Goal: Task Accomplishment & Management: Manage account settings

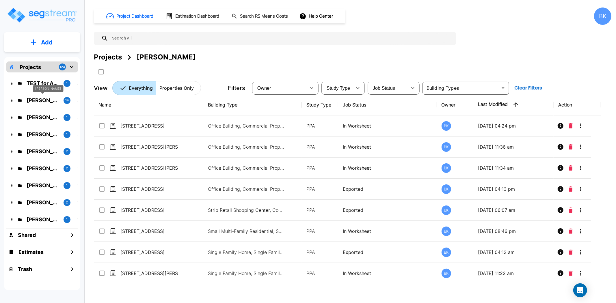
click at [38, 99] on p "[PERSON_NAME]" at bounding box center [43, 100] width 32 height 8
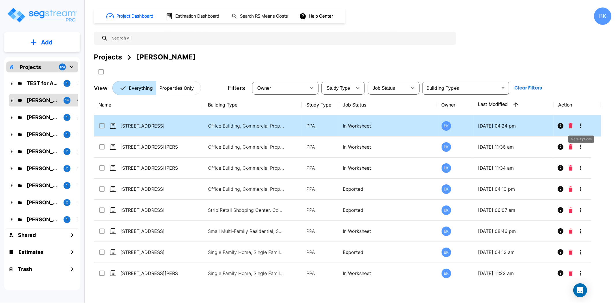
click at [579, 126] on icon "More-Options" at bounding box center [580, 125] width 7 height 7
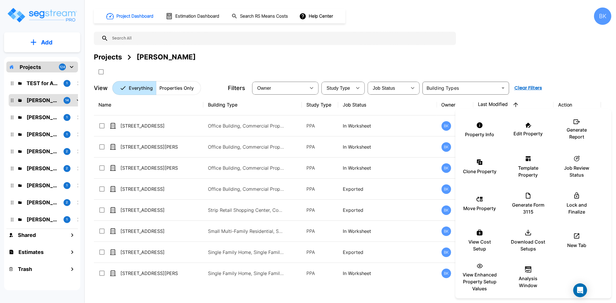
click at [145, 128] on div at bounding box center [308, 151] width 616 height 303
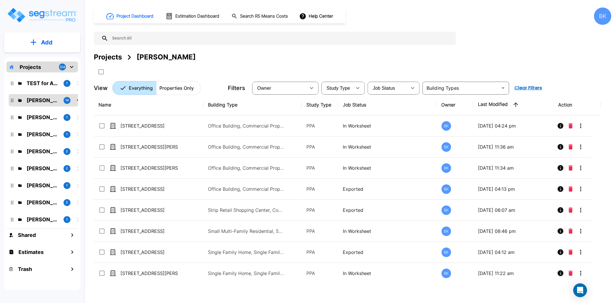
click at [143, 125] on div "Property Info Edit Property Generate Report Clone Property Template Property ic…" at bounding box center [308, 151] width 616 height 303
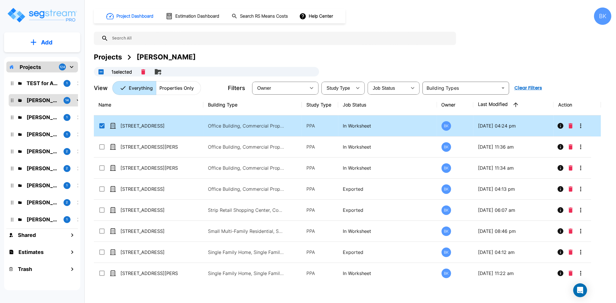
click at [145, 121] on td "[STREET_ADDRESS]" at bounding box center [148, 126] width 109 height 21
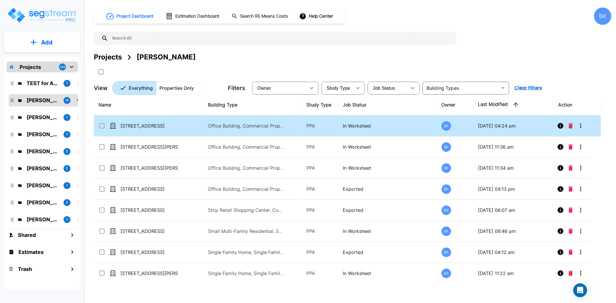
checkbox input "false"
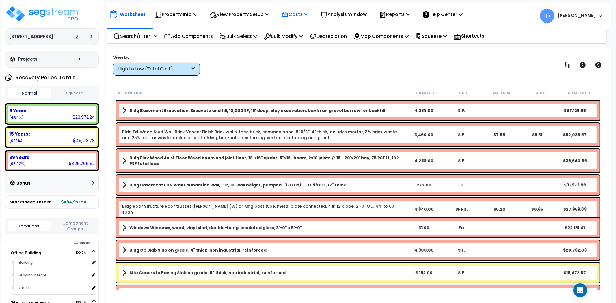
click at [298, 13] on p "Costs" at bounding box center [295, 14] width 27 height 8
click at [299, 39] on link "Direct Costs" at bounding box center [307, 40] width 57 height 12
click at [181, 11] on p "Property Info" at bounding box center [176, 14] width 42 height 8
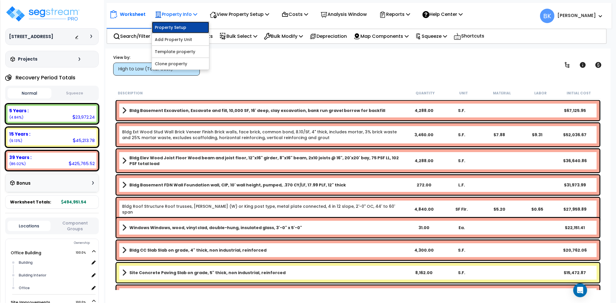
click at [181, 26] on link "Property Setup" at bounding box center [180, 28] width 57 height 12
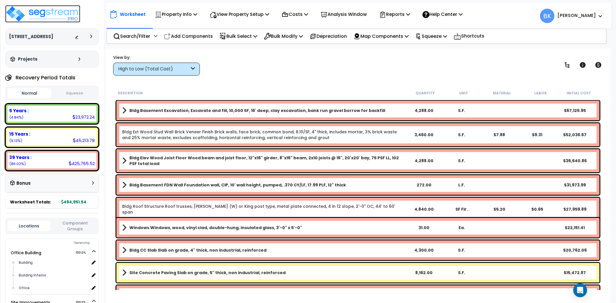
click at [34, 10] on img at bounding box center [42, 13] width 75 height 17
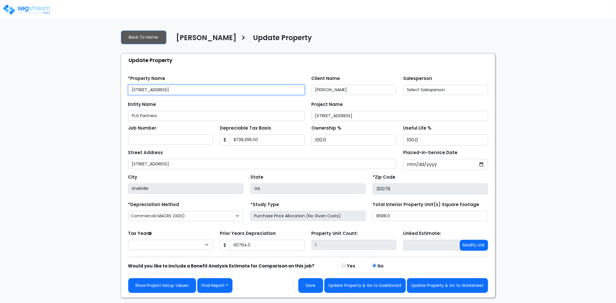
type input "738,396.00"
type input "60,764.0"
select select "2025"
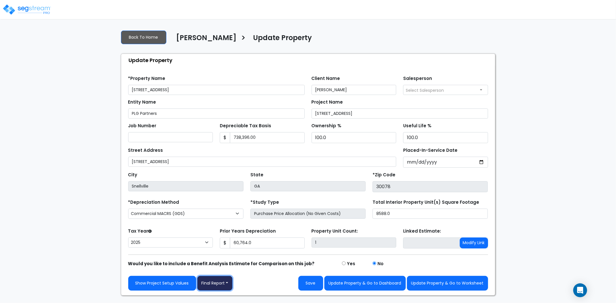
click at [219, 285] on button "Final Report" at bounding box center [215, 283] width 36 height 15
click at [225, 256] on link "Report Images" at bounding box center [228, 253] width 60 height 13
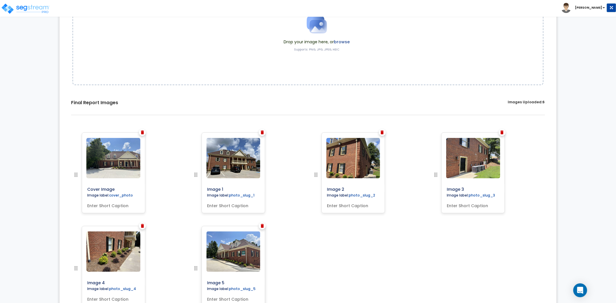
scroll to position [137, 0]
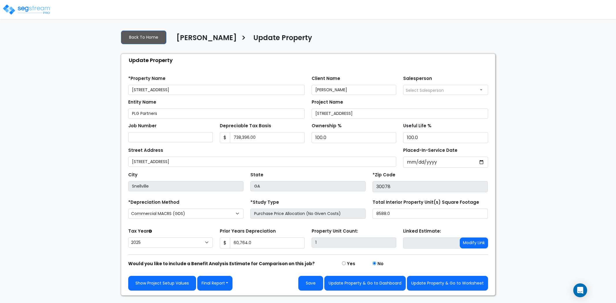
select select "2025"
click at [222, 285] on button "Final Report" at bounding box center [215, 283] width 36 height 15
click at [228, 241] on link "Report Custom Fields" at bounding box center [228, 240] width 60 height 13
select select "2025"
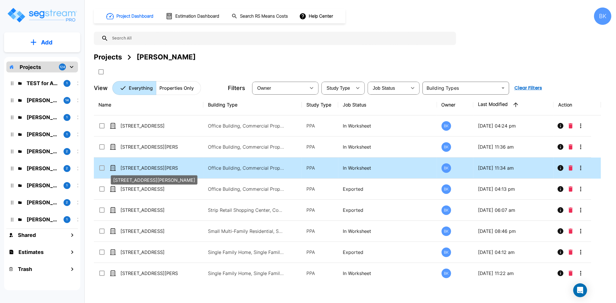
click at [149, 165] on p "[STREET_ADDRESS][PERSON_NAME]" at bounding box center [149, 168] width 58 height 7
click at [149, 165] on p "1361 Jennings Mill Road Bldg 100" at bounding box center [149, 168] width 58 height 7
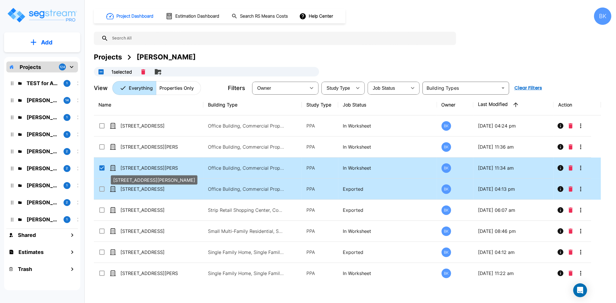
checkbox input "true"
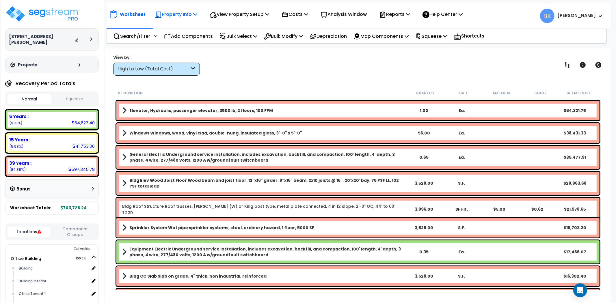
click at [179, 12] on p "Property Info" at bounding box center [176, 14] width 42 height 8
click at [175, 28] on link "Property Setup" at bounding box center [180, 28] width 57 height 12
click at [55, 15] on img at bounding box center [42, 13] width 75 height 17
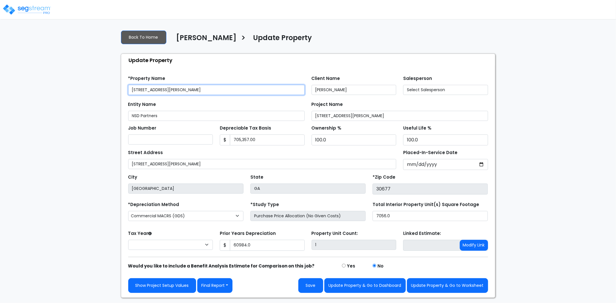
type input "60,984.0"
select select "2025"
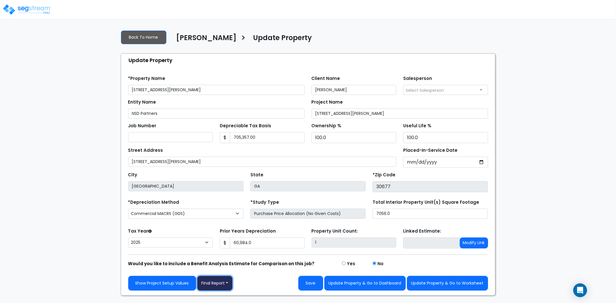
click at [212, 288] on button "Final Report" at bounding box center [215, 283] width 36 height 15
click at [228, 256] on link "Report Images" at bounding box center [228, 253] width 60 height 13
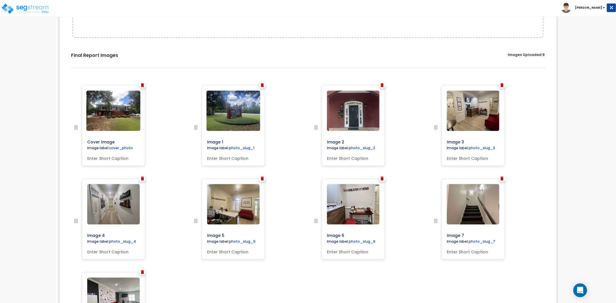
scroll to position [160, 0]
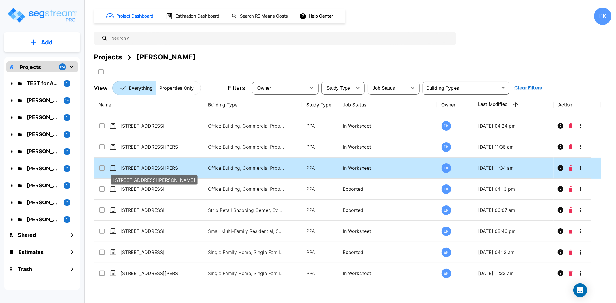
click at [161, 170] on p "1361 Jennings Mill Road Bldg 100" at bounding box center [149, 168] width 58 height 7
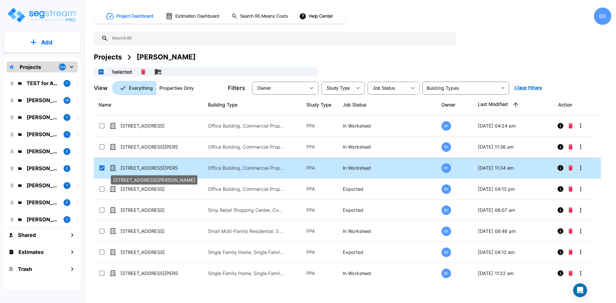
checkbox input "true"
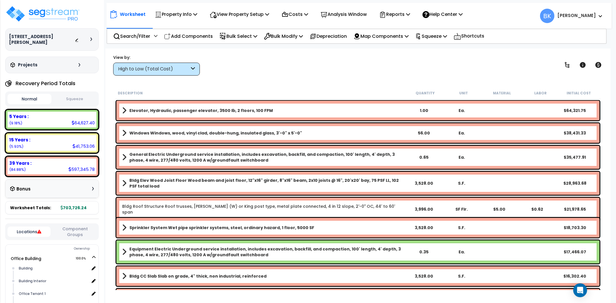
click at [184, 64] on div "High to Low (Total Cost)" at bounding box center [156, 69] width 87 height 13
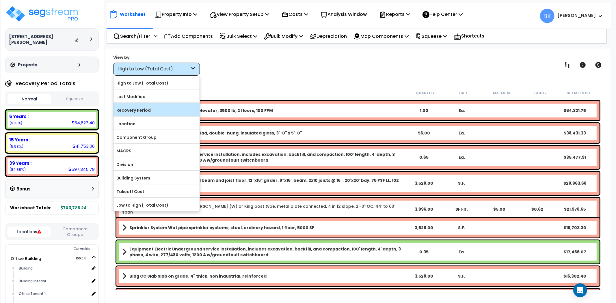
click at [154, 110] on label "Recovery Period" at bounding box center [157, 110] width 86 height 9
click at [0, 0] on input "Recovery Period" at bounding box center [0, 0] width 0 height 0
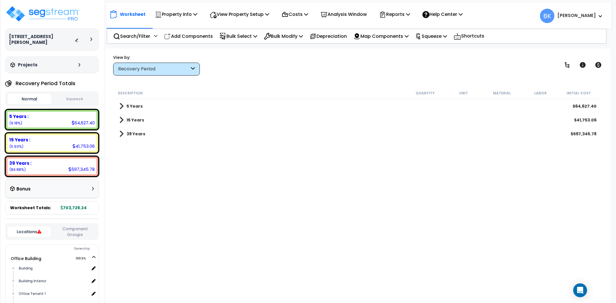
click at [122, 135] on span at bounding box center [121, 134] width 4 height 8
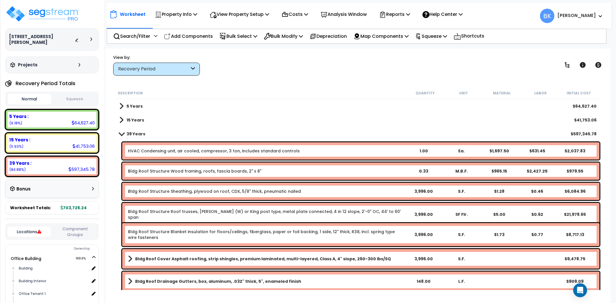
click at [123, 120] on link "15 Years" at bounding box center [131, 120] width 25 height 8
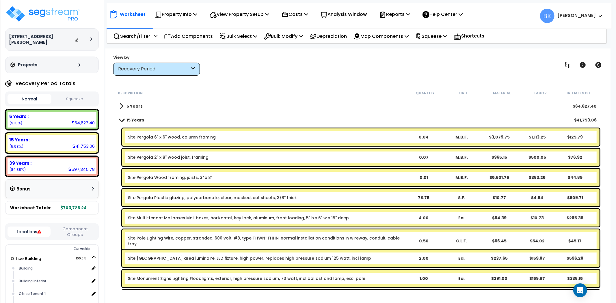
click at [122, 107] on span at bounding box center [121, 106] width 4 height 8
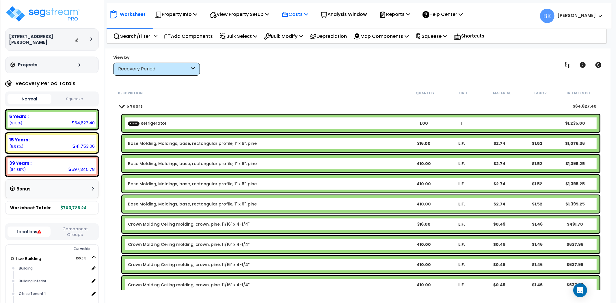
click at [301, 12] on p "Costs" at bounding box center [295, 14] width 27 height 8
click at [304, 42] on link "Direct Costs" at bounding box center [307, 40] width 57 height 12
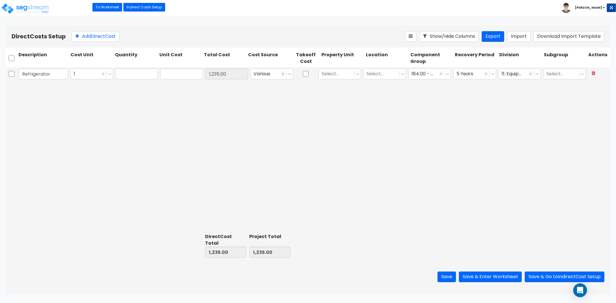
type input "1.00"
type input "1,235.00"
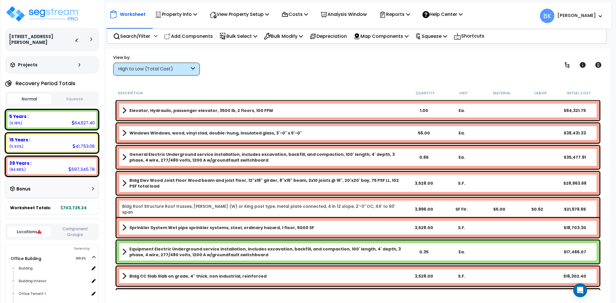
click at [189, 67] on div "High to Low (Total Cost)" at bounding box center [153, 69] width 71 height 7
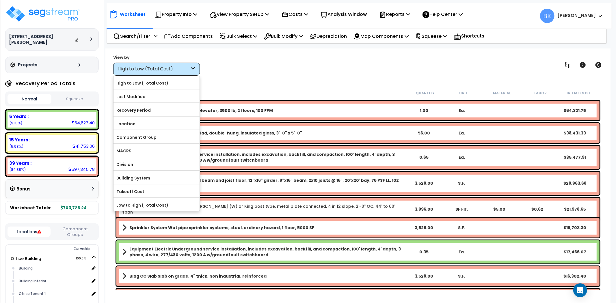
click at [206, 68] on div "View by: High to Low (Total Cost) High to Low (Total Cost)" at bounding box center [358, 64] width 494 height 21
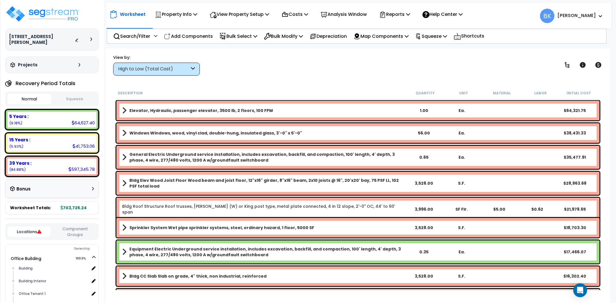
click at [188, 69] on div "High to Low (Total Cost)" at bounding box center [153, 69] width 71 height 7
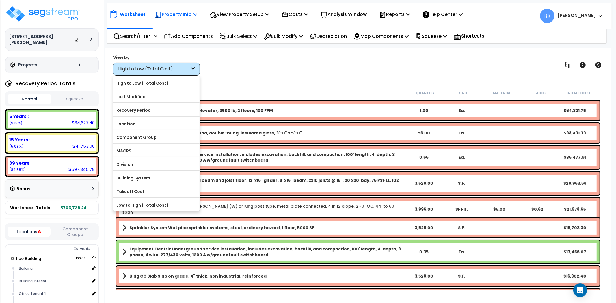
click at [181, 16] on p "Property Info" at bounding box center [176, 14] width 42 height 8
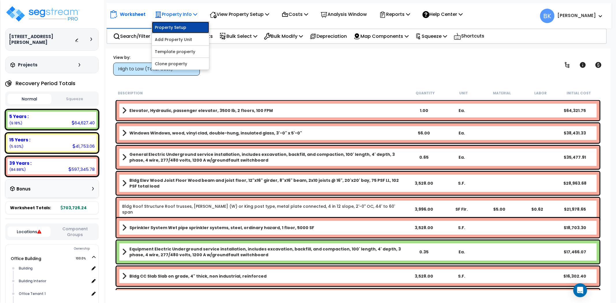
click at [179, 23] on link "Property Setup" at bounding box center [180, 28] width 57 height 12
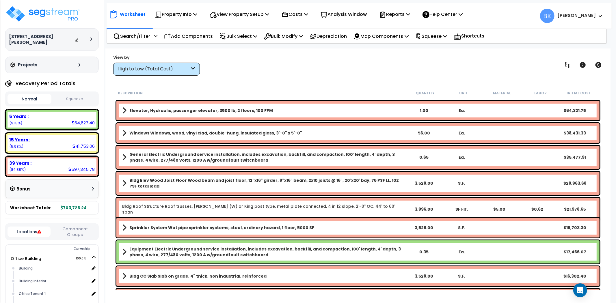
click at [26, 142] on div "15 Years : 41,753.06 (5.93%)" at bounding box center [52, 143] width 89 height 16
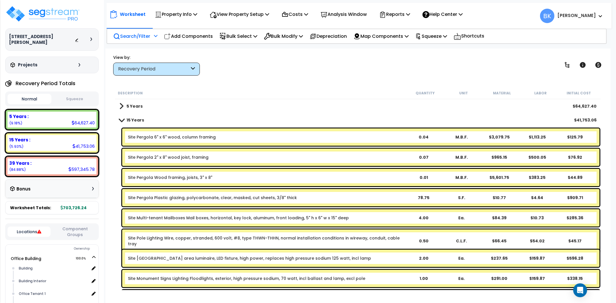
click at [136, 38] on p "Search/Filter" at bounding box center [131, 36] width 37 height 8
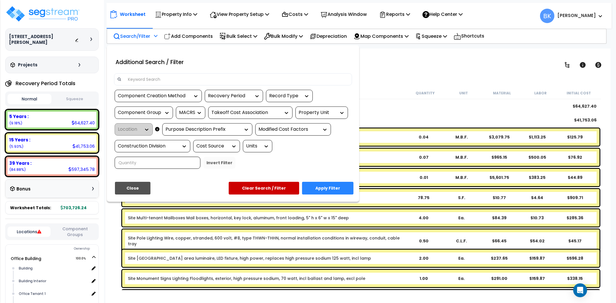
click at [166, 79] on input at bounding box center [236, 79] width 224 height 9
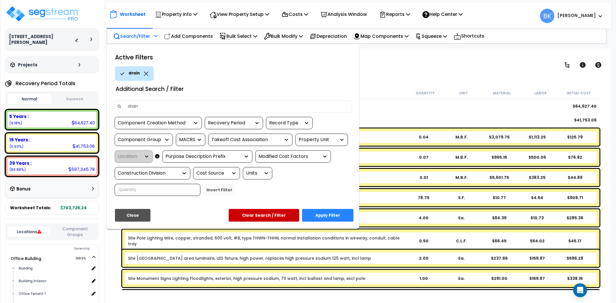
type input "drain"
click at [349, 217] on button "Apply Filter" at bounding box center [327, 215] width 51 height 13
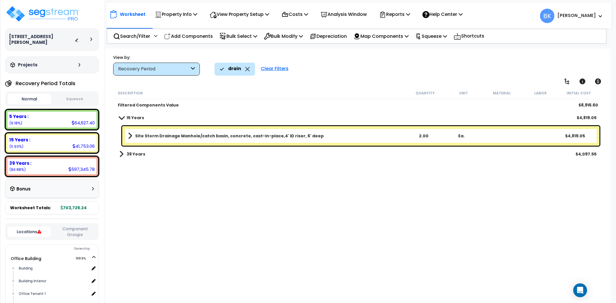
click at [258, 137] on b "Site Storm Drainage Manhole/catch basin, concrete, cast-in-place,4' ID riser, 6…" at bounding box center [229, 136] width 189 height 6
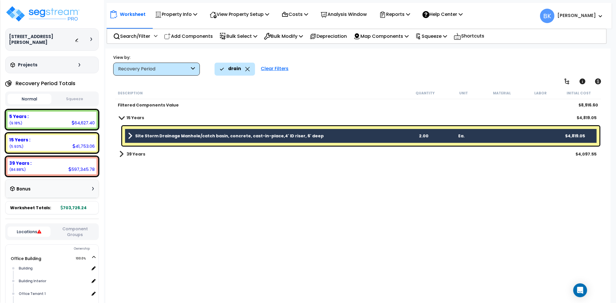
click at [258, 137] on b "Site Storm Drainage Manhole/catch basin, concrete, cast-in-place,4' ID riser, 6…" at bounding box center [229, 136] width 189 height 6
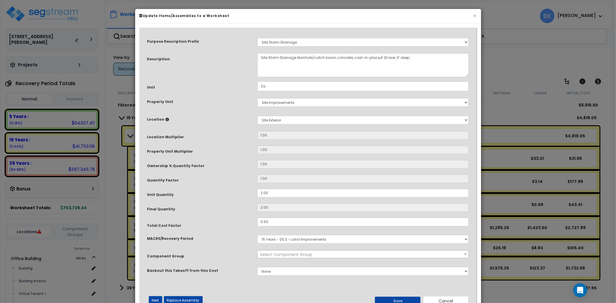
select select "39526"
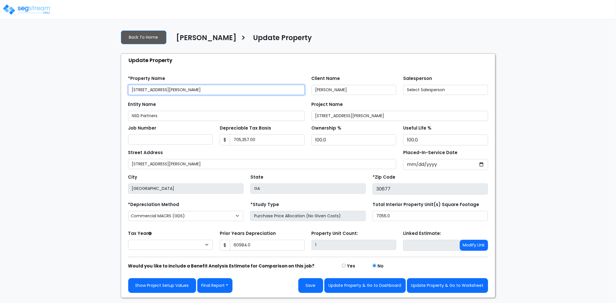
type input "60,984.0"
select select "2025"
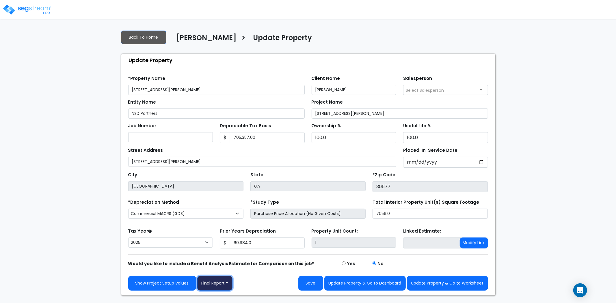
click at [228, 287] on button "Final Report" at bounding box center [215, 283] width 36 height 15
click at [226, 252] on link "Report Images" at bounding box center [228, 253] width 60 height 13
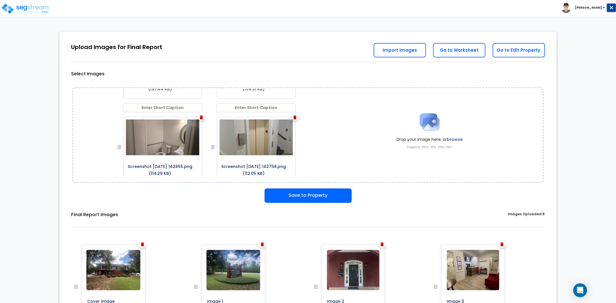
scroll to position [50, 0]
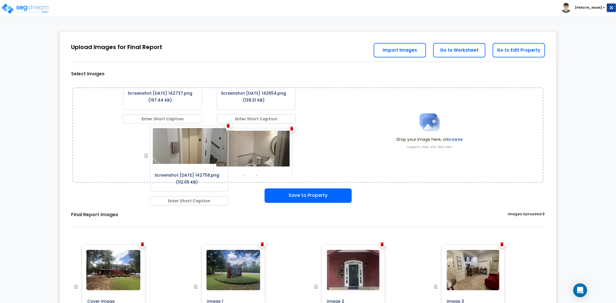
drag, startPoint x: 211, startPoint y: 159, endPoint x: 131, endPoint y: 157, distance: 80.3
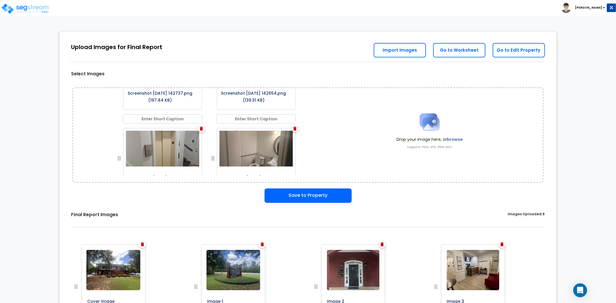
scroll to position [0, 0]
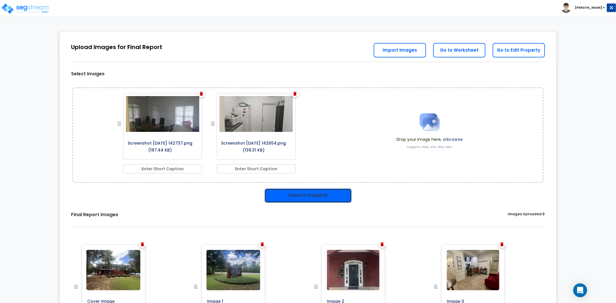
click at [316, 196] on button "Save to Property" at bounding box center [308, 196] width 87 height 14
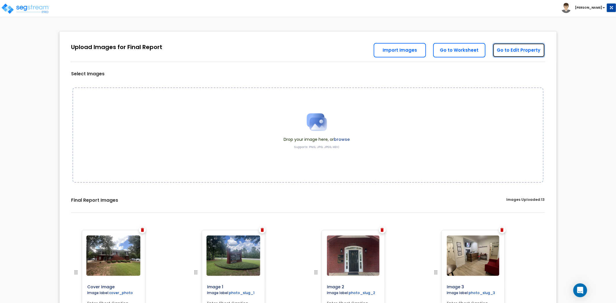
click at [512, 52] on link "Go to Edit Property" at bounding box center [519, 50] width 52 height 14
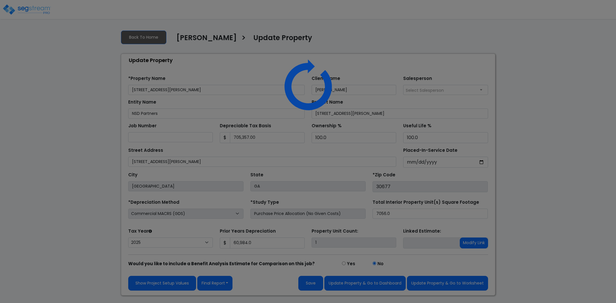
select select "2025"
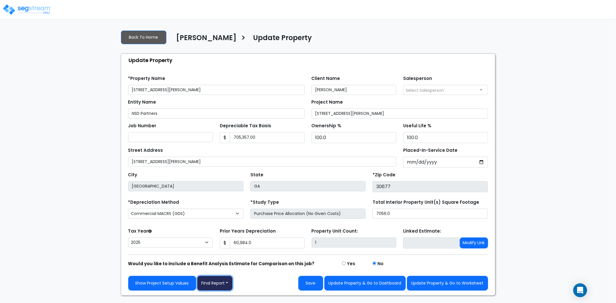
click at [215, 285] on button "Final Report" at bounding box center [215, 283] width 36 height 15
click at [223, 256] on link "Report Images" at bounding box center [228, 253] width 60 height 13
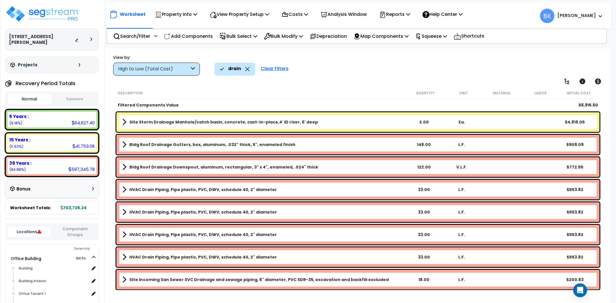
click at [244, 67] on div "drain" at bounding box center [235, 69] width 30 height 13
click at [247, 68] on icon at bounding box center [248, 69] width 4 height 4
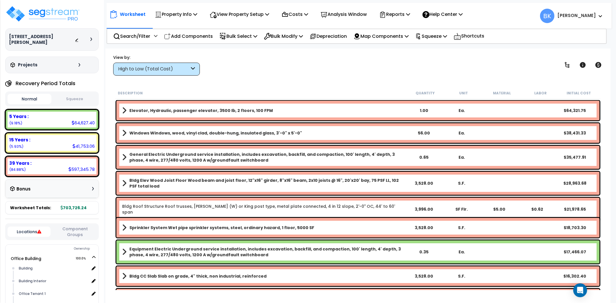
click at [200, 68] on div "View by: High to Low (Total Cost) High to Low (Total Cost)" at bounding box center [358, 64] width 494 height 21
click at [198, 68] on div "High to Low (Total Cost)" at bounding box center [156, 69] width 87 height 13
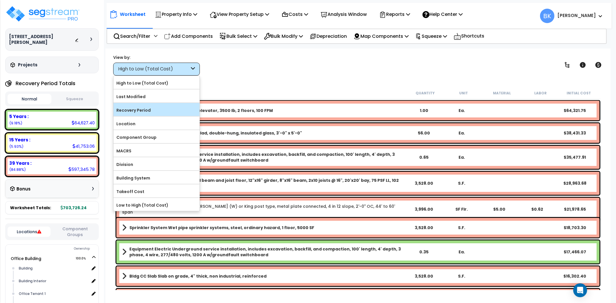
click at [151, 115] on div "Recovery Period" at bounding box center [157, 109] width 86 height 13
click at [157, 110] on label "Recovery Period" at bounding box center [157, 110] width 86 height 9
click at [0, 0] on input "Recovery Period" at bounding box center [0, 0] width 0 height 0
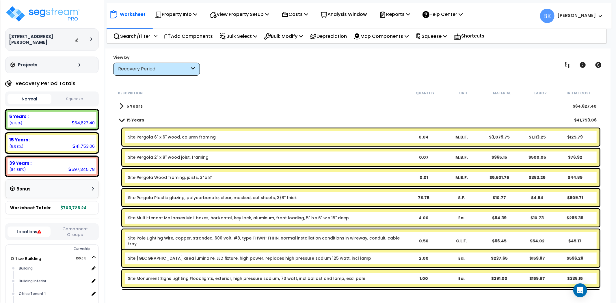
click at [121, 118] on span at bounding box center [121, 120] width 8 height 4
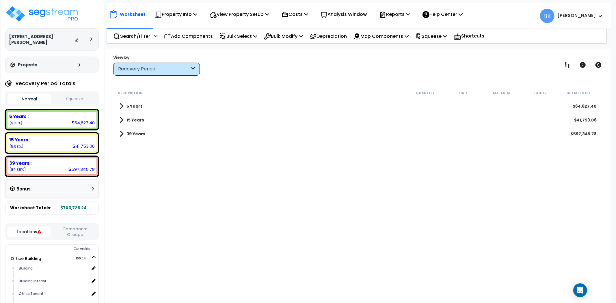
click at [123, 135] on span at bounding box center [121, 134] width 4 height 8
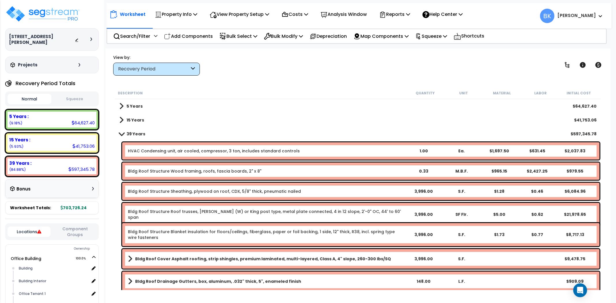
click at [120, 120] on span at bounding box center [121, 120] width 4 height 8
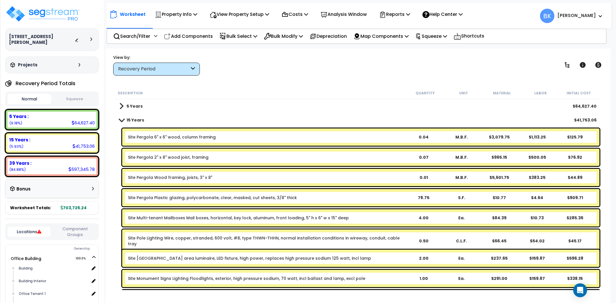
click at [121, 108] on span at bounding box center [121, 106] width 4 height 8
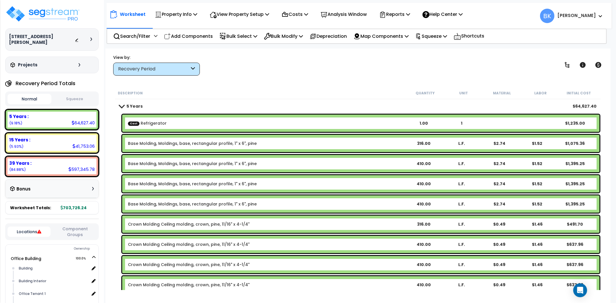
click at [174, 140] on div "Base Molding, Moldings, base, rectangular profile, 1" x 6", pine 316.00 L.F. $2…" at bounding box center [360, 143] width 477 height 17
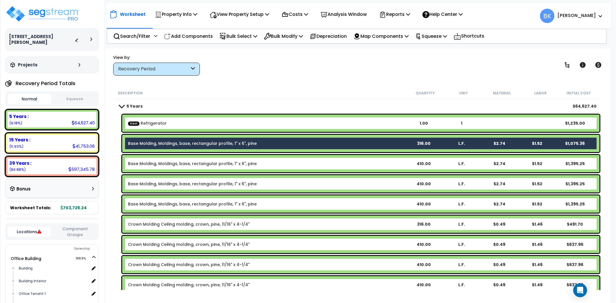
click at [174, 140] on div "Base Molding, Moldings, base, rectangular profile, 1" x 6", pine 316.00 L.F. $2…" at bounding box center [360, 143] width 477 height 17
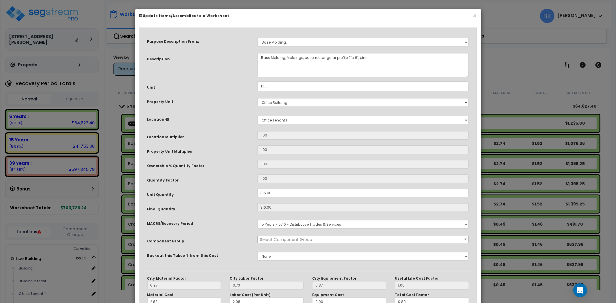
select select "39227"
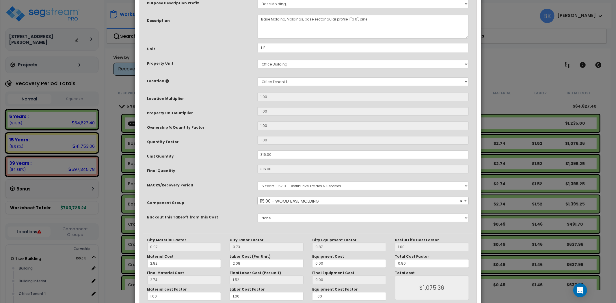
scroll to position [68, 0]
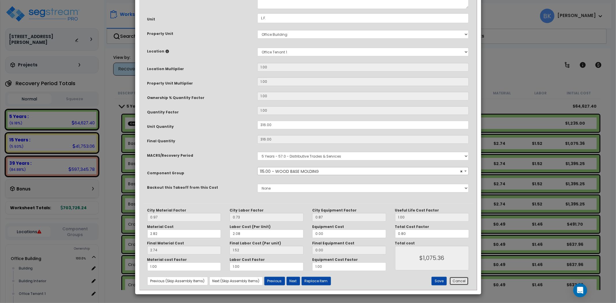
click at [460, 279] on button "Cancel" at bounding box center [458, 281] width 19 height 9
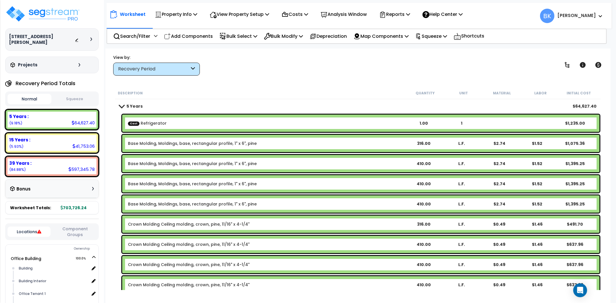
click at [290, 27] on nav "Worksheet Property Info Property Setup Add Property Unit Template property Clon…" at bounding box center [359, 16] width 505 height 26
click at [287, 38] on p "Bulk Modify" at bounding box center [283, 36] width 39 height 8
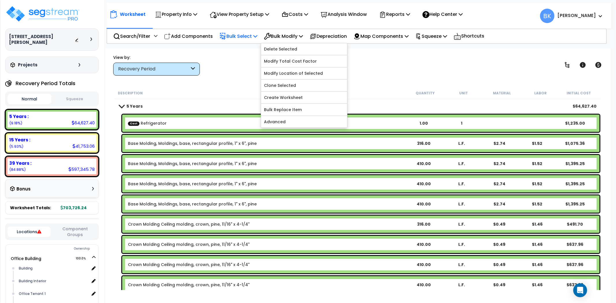
click at [247, 34] on p "Bulk Select" at bounding box center [239, 36] width 38 height 8
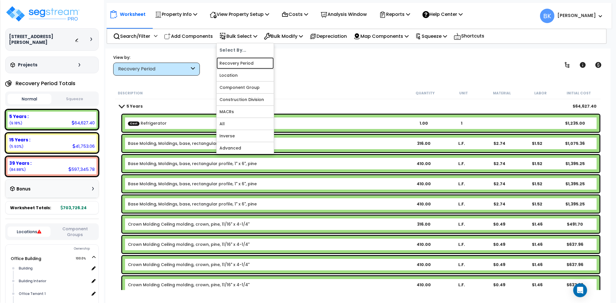
drag, startPoint x: 242, startPoint y: 62, endPoint x: 251, endPoint y: 54, distance: 12.1
click at [242, 62] on link "Recovery Period" at bounding box center [245, 63] width 57 height 12
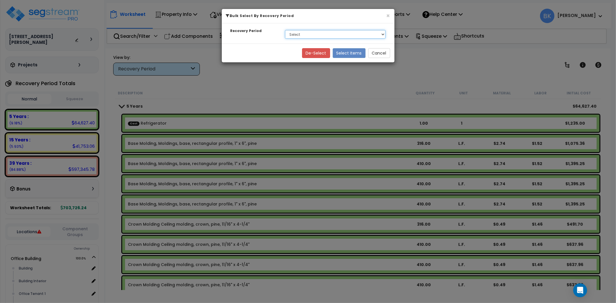
click at [309, 31] on select "Select 5 Years 15 Years 39 Years" at bounding box center [335, 34] width 101 height 9
select select "5Y"
click at [285, 30] on select "Select 5 Years 15 Years 39 Years" at bounding box center [335, 34] width 101 height 9
click at [351, 52] on button "Select Items" at bounding box center [349, 53] width 33 height 10
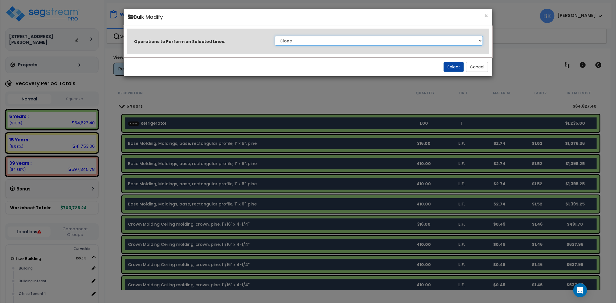
click at [346, 40] on select "Clone Delete Delete Zero Quantities Modify Component Group Modify Recovery Peri…" at bounding box center [379, 41] width 208 height 10
select select "modifyTotalCostFactor"
click at [275, 36] on select "Clone Delete Delete Zero Quantities Modify Component Group Modify Recovery Peri…" at bounding box center [379, 41] width 208 height 10
click at [454, 67] on button "Select" at bounding box center [454, 67] width 20 height 10
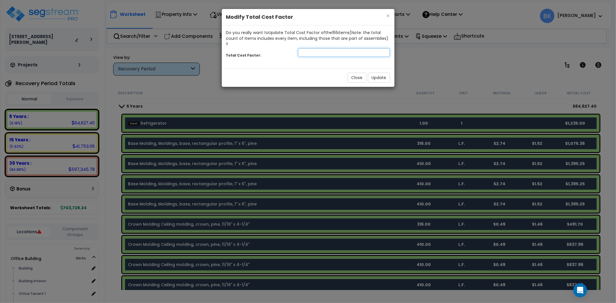
drag, startPoint x: 329, startPoint y: 44, endPoint x: 350, endPoint y: 42, distance: 21.2
click at [329, 48] on input "number" at bounding box center [344, 52] width 92 height 9
type input "0.9"
click at [377, 73] on button "Update" at bounding box center [379, 78] width 22 height 10
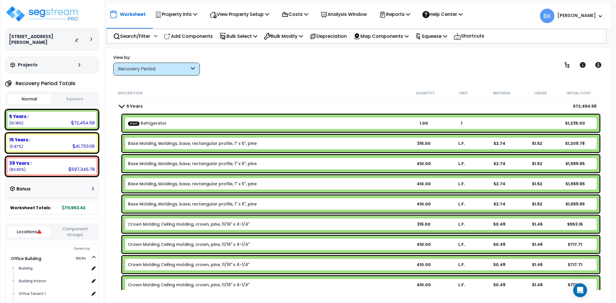
click at [129, 105] on b "5 Years" at bounding box center [135, 106] width 16 height 6
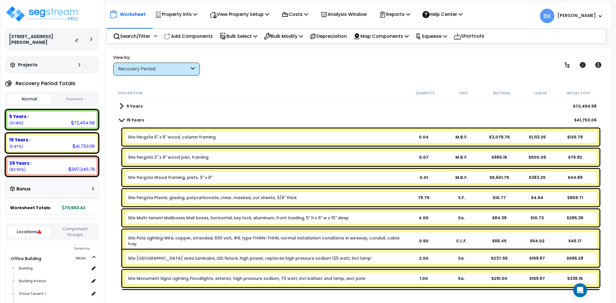
click at [121, 119] on span at bounding box center [121, 120] width 8 height 4
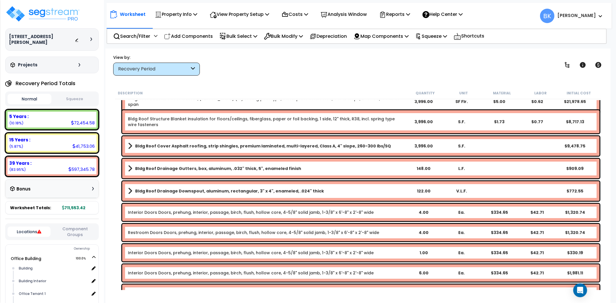
scroll to position [96, 0]
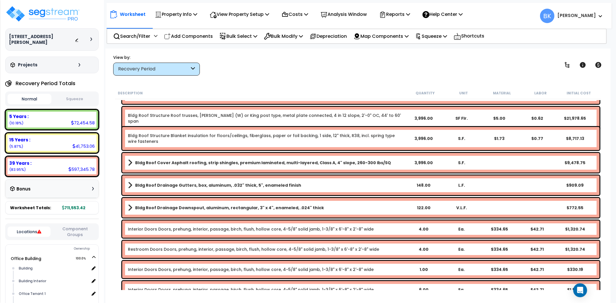
click at [181, 163] on b "Bldg Roof Cover Asphalt roofing, strip shingles, premium laminated, multi-layer…" at bounding box center [263, 163] width 256 height 6
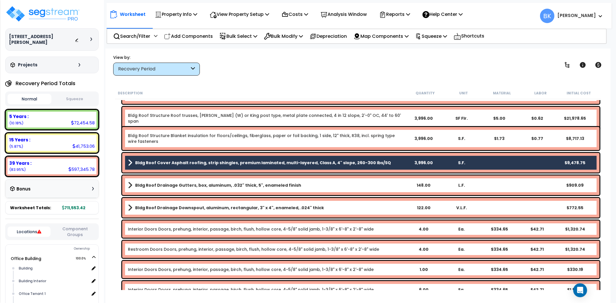
click at [181, 163] on b "Bldg Roof Cover Asphalt roofing, strip shingles, premium laminated, multi-layer…" at bounding box center [263, 163] width 256 height 6
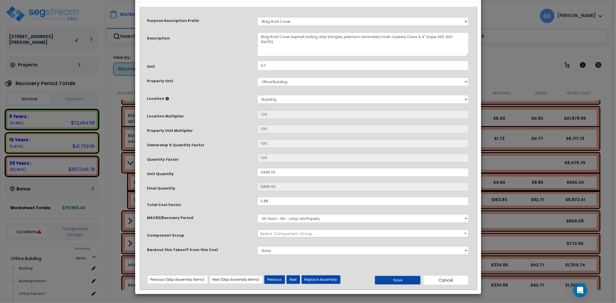
scroll to position [0, 0]
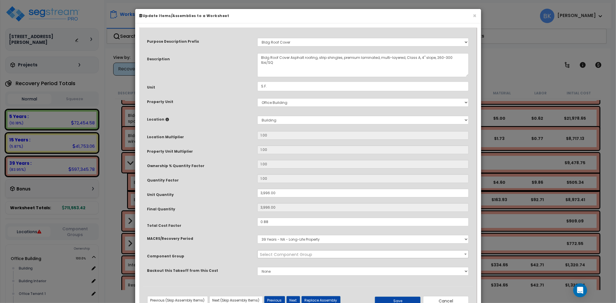
select select "39151"
click at [441, 297] on button "Cancel" at bounding box center [446, 301] width 46 height 10
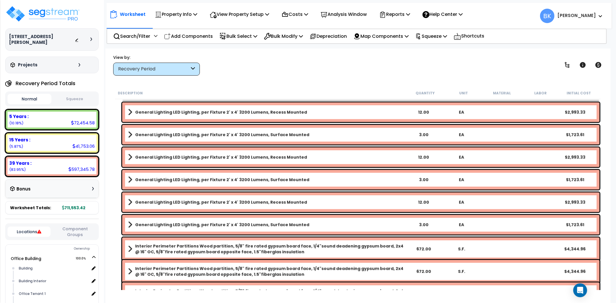
scroll to position [545, 0]
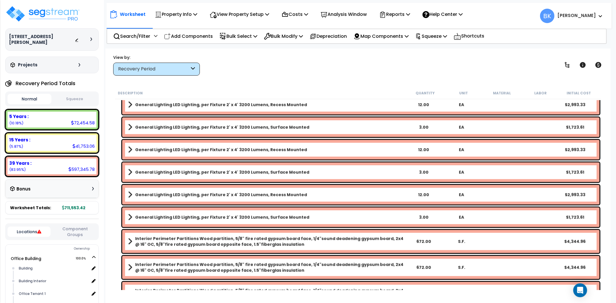
click at [273, 198] on link "General Lighting LED Lighting, per Fixture 2' x 4' 3200 Lumens, Recess Mounted" at bounding box center [266, 195] width 277 height 8
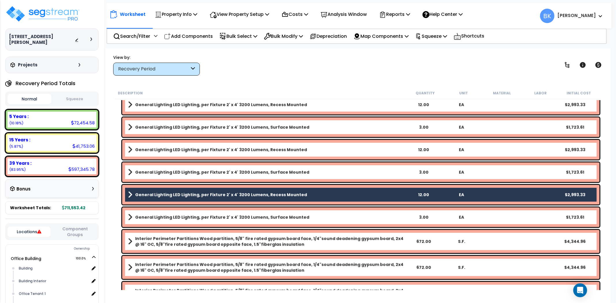
click at [273, 198] on link "General Lighting LED Lighting, per Fixture 2' x 4' 3200 Lumens, Recess Mounted" at bounding box center [266, 195] width 277 height 8
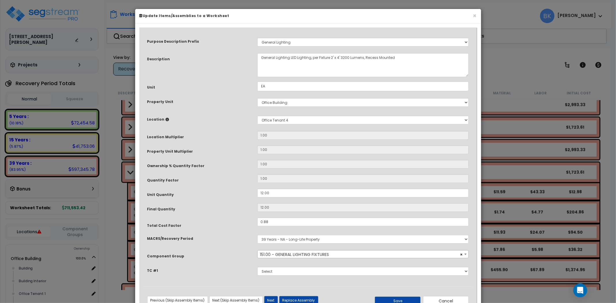
select select "39258"
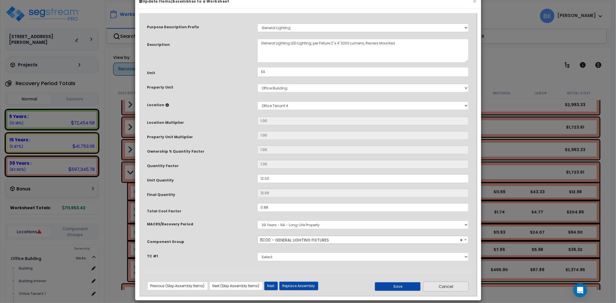
scroll to position [21, 0]
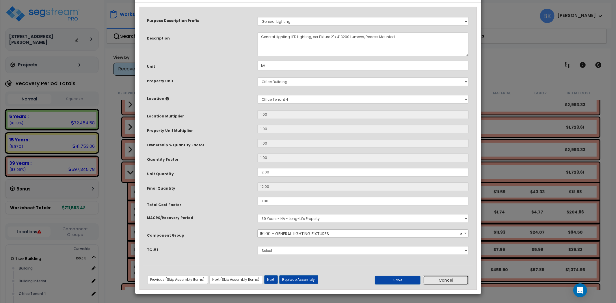
click at [435, 276] on button "Cancel" at bounding box center [446, 281] width 46 height 10
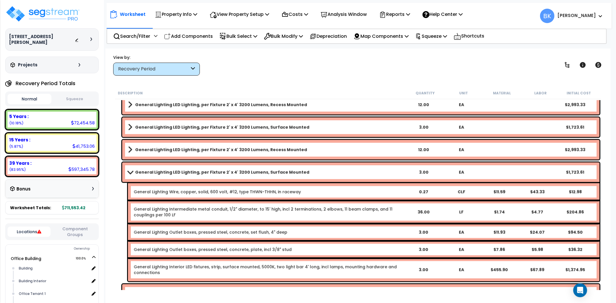
click at [32, 231] on button "Locations" at bounding box center [29, 232] width 43 height 10
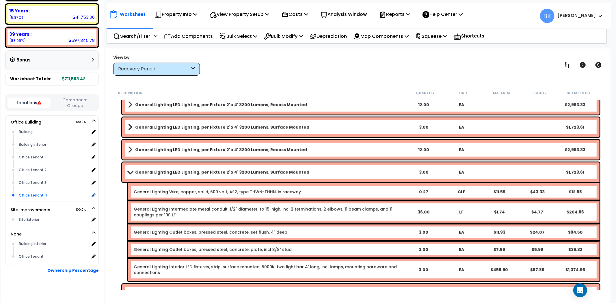
scroll to position [132, 0]
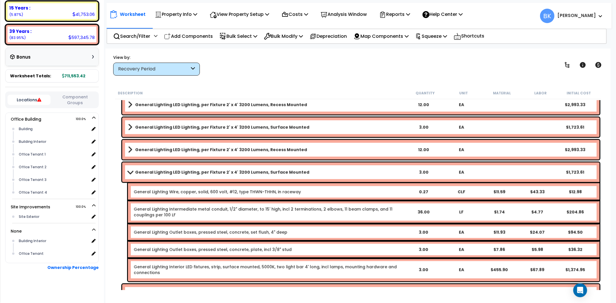
click at [43, 98] on button "Locations" at bounding box center [29, 100] width 43 height 10
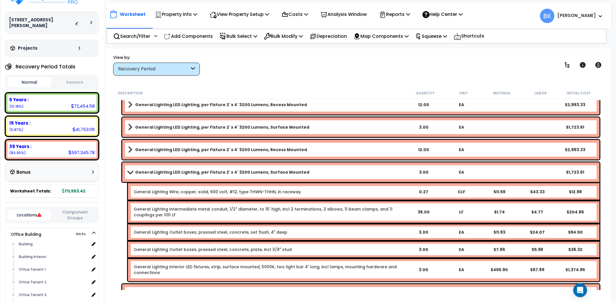
scroll to position [0, 0]
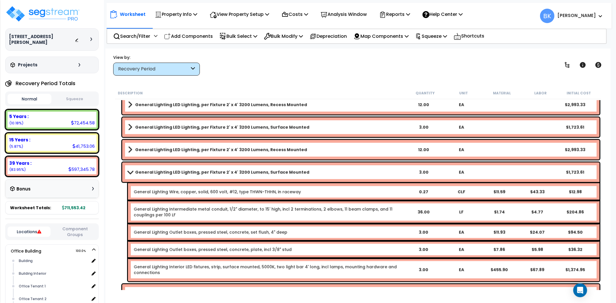
click at [189, 70] on div "Recovery Period" at bounding box center [156, 69] width 87 height 13
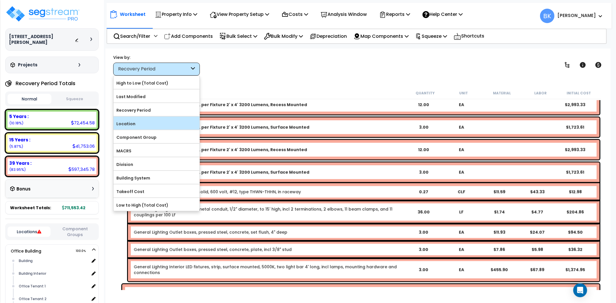
click at [145, 124] on label "Location" at bounding box center [157, 124] width 86 height 9
click at [0, 0] on input "Location" at bounding box center [0, 0] width 0 height 0
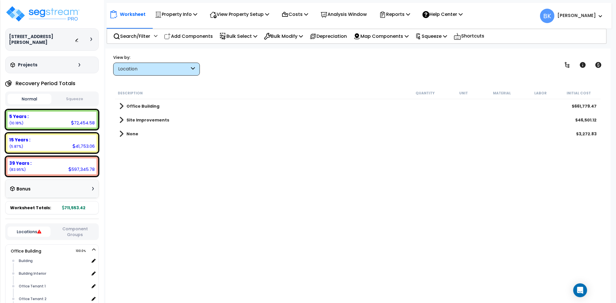
click at [124, 133] on link "None" at bounding box center [128, 134] width 19 height 8
click at [127, 148] on span at bounding box center [127, 148] width 4 height 8
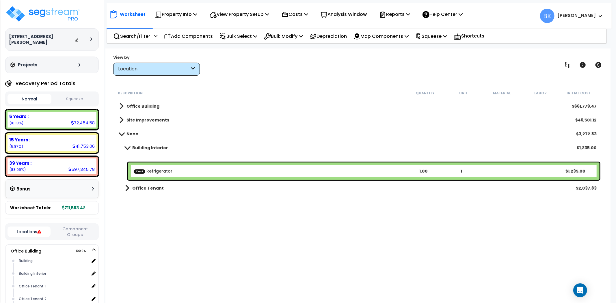
click at [129, 187] on span at bounding box center [127, 188] width 4 height 8
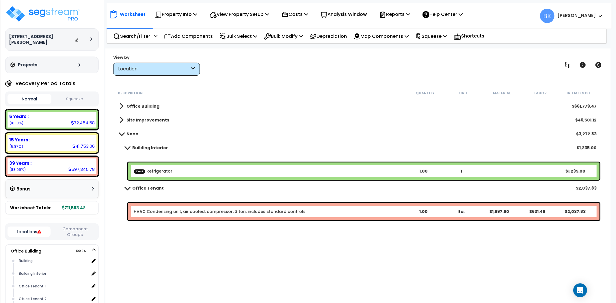
click at [302, 5] on div "Worksheet Property Info Property Setup Add Property Unit Template property Clon…" at bounding box center [359, 13] width 505 height 20
click at [299, 13] on p "Costs" at bounding box center [295, 14] width 27 height 8
drag, startPoint x: 295, startPoint y: 47, endPoint x: 299, endPoint y: 38, distance: 9.7
click at [299, 41] on div "Property Name DB Costs Setup Indirect Costs Direct Costs Costs Setup Rapid Take…" at bounding box center [308, 36] width 616 height 23
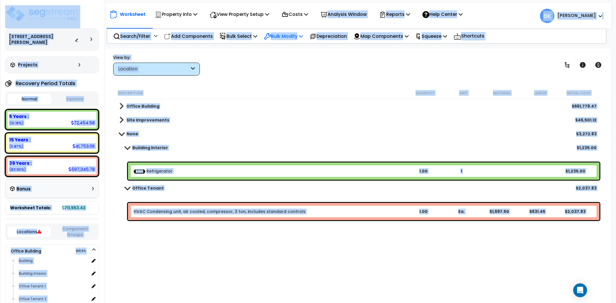
click at [299, 38] on p "Bulk Modify" at bounding box center [283, 36] width 39 height 8
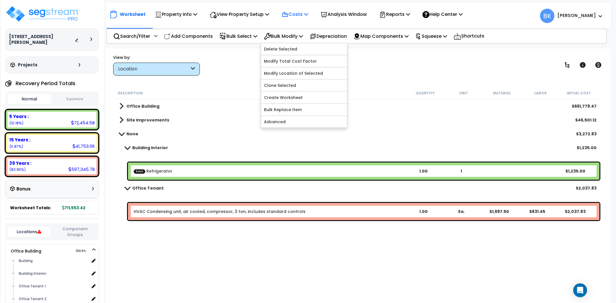
click at [308, 12] on icon at bounding box center [306, 14] width 4 height 5
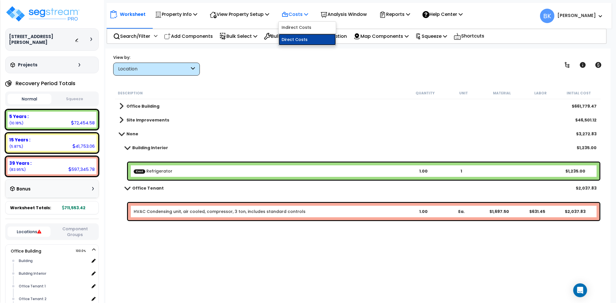
click at [298, 38] on link "Direct Costs" at bounding box center [307, 40] width 57 height 12
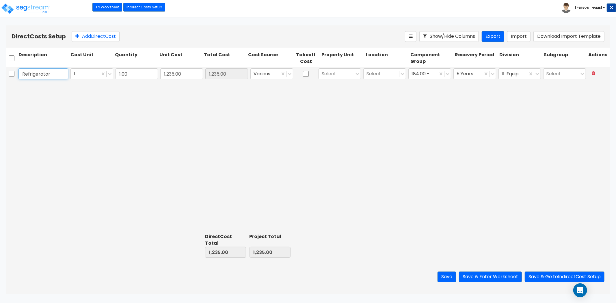
click at [36, 77] on input "Refrigerator" at bounding box center [43, 73] width 50 height 11
click at [282, 157] on div "Refrigerator 1 1.00 1,235.00 1,235.00 Various Select... Select... 184.00 - BREA…" at bounding box center [308, 149] width 605 height 164
click at [349, 71] on div at bounding box center [337, 74] width 30 height 8
click at [340, 89] on div "Office Building" at bounding box center [340, 89] width 43 height 10
click at [386, 72] on div at bounding box center [382, 74] width 30 height 8
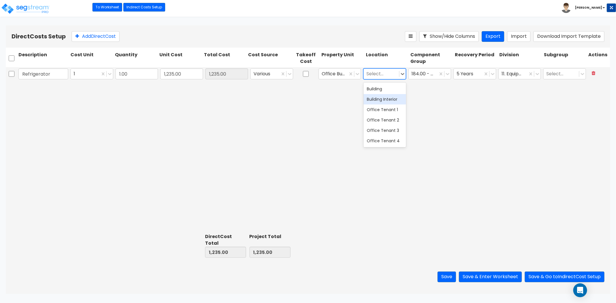
click at [386, 101] on div "Building Interior" at bounding box center [385, 99] width 43 height 10
click at [488, 276] on button "Save & Enter Worksheet" at bounding box center [490, 277] width 63 height 11
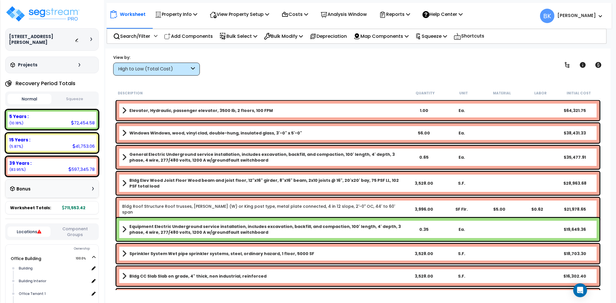
click at [186, 70] on div "High to Low (Total Cost)" at bounding box center [153, 69] width 71 height 7
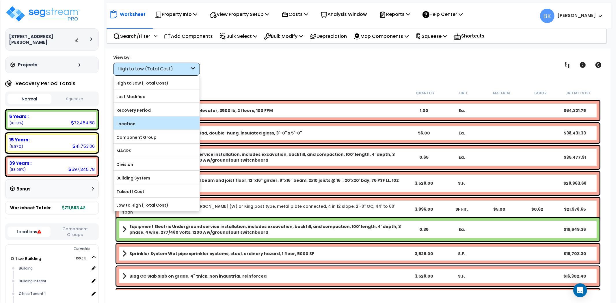
click at [136, 124] on label "Location" at bounding box center [157, 124] width 86 height 9
click at [0, 0] on input "Location" at bounding box center [0, 0] width 0 height 0
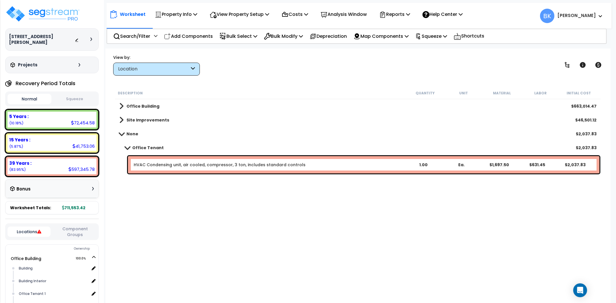
click at [211, 163] on link "HVAC Condensing unit, air cooled, compressor, 3 ton, includes standard controls" at bounding box center [220, 165] width 172 height 6
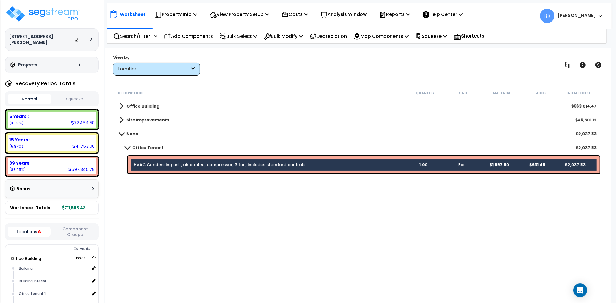
click at [211, 163] on link "HVAC Condensing unit, air cooled, compressor, 3 ton, includes standard controls" at bounding box center [220, 165] width 172 height 6
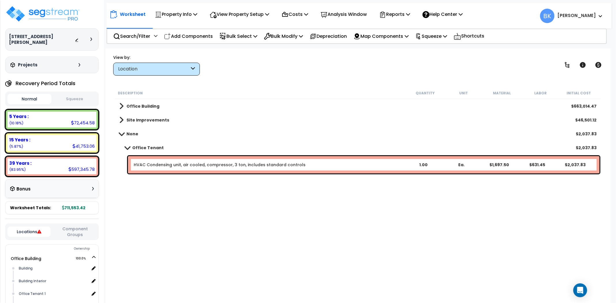
click at [211, 163] on link "HVAC Condensing unit, air cooled, compressor, 3 ton, includes standard controls" at bounding box center [220, 165] width 172 height 6
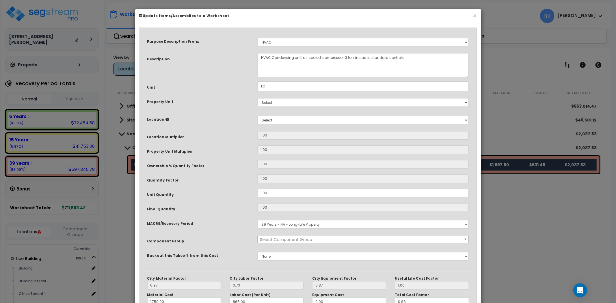
select select "39254"
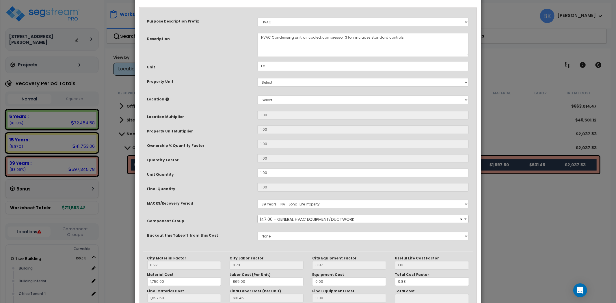
scroll to position [68, 0]
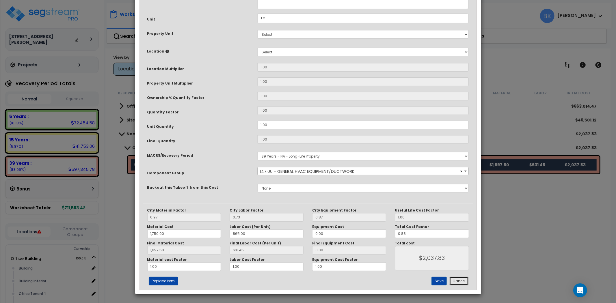
click at [458, 283] on button "Cancel" at bounding box center [458, 281] width 19 height 9
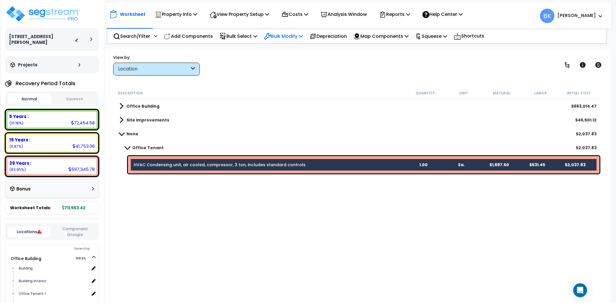
click at [290, 36] on p "Bulk Modify" at bounding box center [283, 36] width 39 height 8
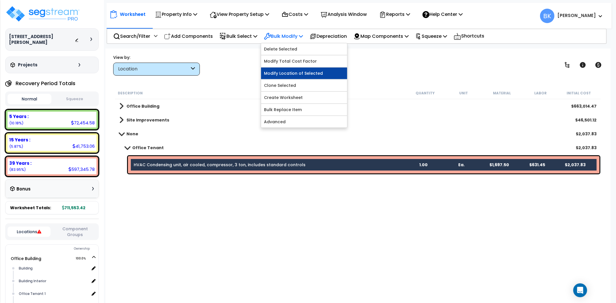
click at [291, 71] on link "Modify Location of Selected" at bounding box center [304, 74] width 86 height 12
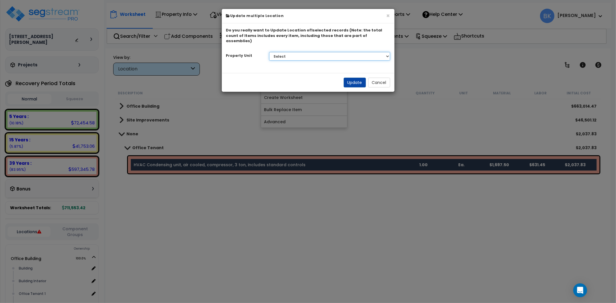
click at [295, 52] on select "Select Office Building Site Improvements" at bounding box center [329, 56] width 121 height 9
select select "164187"
click at [269, 52] on select "Select Office Building Site Improvements" at bounding box center [329, 56] width 121 height 9
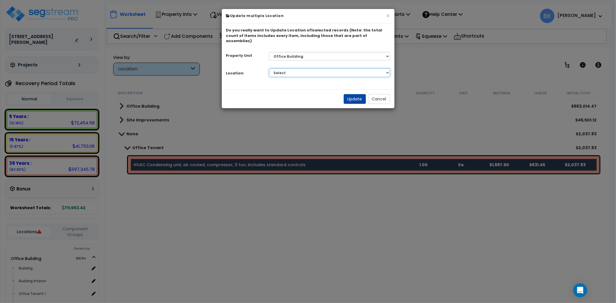
click at [316, 68] on select "Select Building Building Interior Office Tenant 1 Office Tenant 2 Office Tenant…" at bounding box center [329, 72] width 121 height 9
click at [269, 68] on select "Select Building Building Interior Office Tenant 1 Office Tenant 2 Office Tenant…" at bounding box center [329, 72] width 121 height 9
click at [358, 94] on button "Update" at bounding box center [355, 99] width 22 height 10
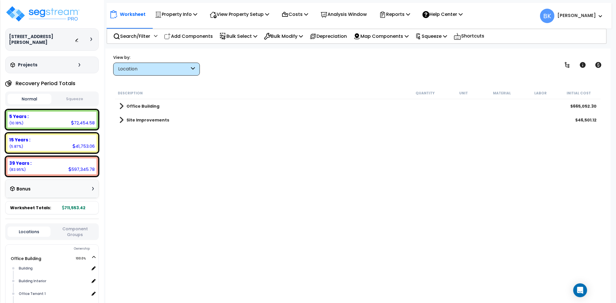
click at [123, 117] on span at bounding box center [121, 120] width 4 height 8
click at [131, 133] on link "Site Exterior" at bounding box center [139, 134] width 40 height 8
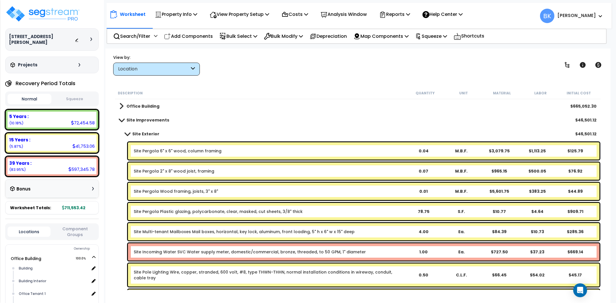
click at [175, 253] on link "Site Incoming Water SVC Water supply meter, domestic/commercial, bronze, thread…" at bounding box center [250, 252] width 232 height 6
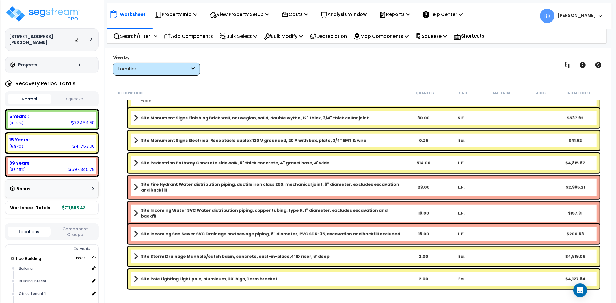
scroll to position [212, 0]
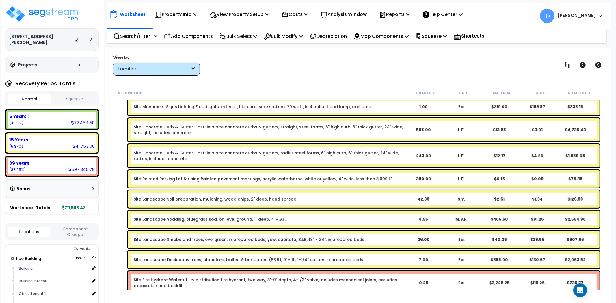
click at [176, 275] on div "Site Fire Hydrant Water utility distribution fire hydrant, two way, 3'-0" depth…" at bounding box center [364, 283] width 472 height 23
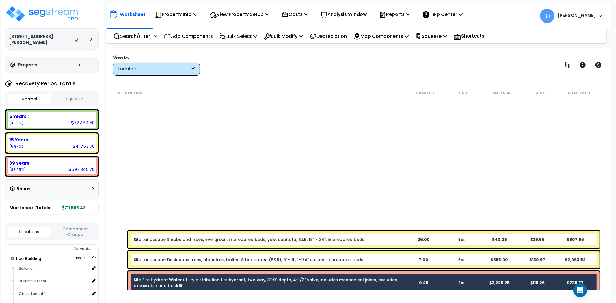
scroll to position [468, 0]
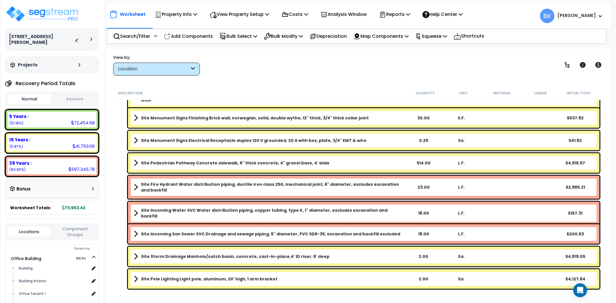
click at [190, 185] on b "Site Fire Hydrant Water distribution piping, ductile iron class 250, mechanical…" at bounding box center [272, 188] width 263 height 12
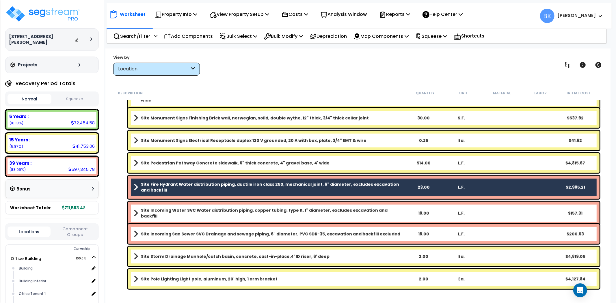
click at [179, 213] on b "Site Incoming Water SVC Water distribution piping, copper tubing, type K, 1" di…" at bounding box center [272, 214] width 263 height 12
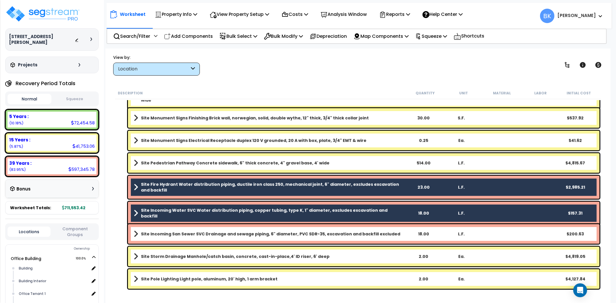
click at [203, 229] on div "Site Incoming San Sewer SVC Drainage and sewage piping, 6" diameter, PVC SDR-35…" at bounding box center [364, 234] width 472 height 20
click at [226, 235] on b "Site Incoming San Sewer SVC Drainage and sewage piping, 6" diameter, PVC SDR-35…" at bounding box center [270, 234] width 259 height 6
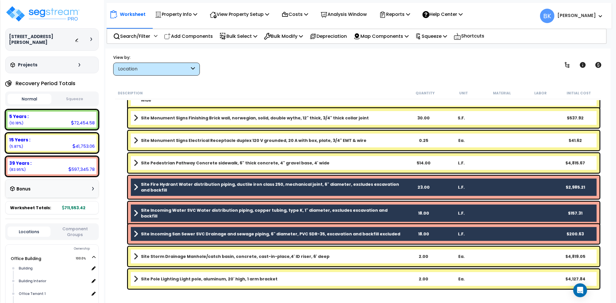
scroll to position [25, 0]
click at [284, 32] on p "Bulk Modify" at bounding box center [283, 36] width 39 height 8
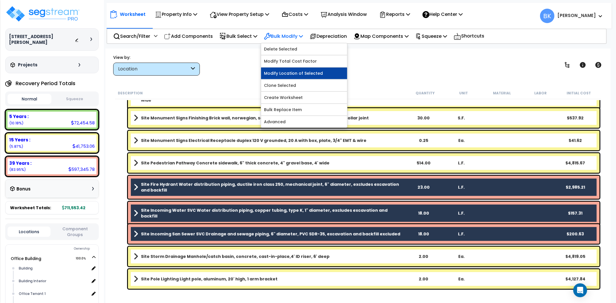
click at [293, 74] on link "Modify Location of Selected" at bounding box center [304, 74] width 86 height 12
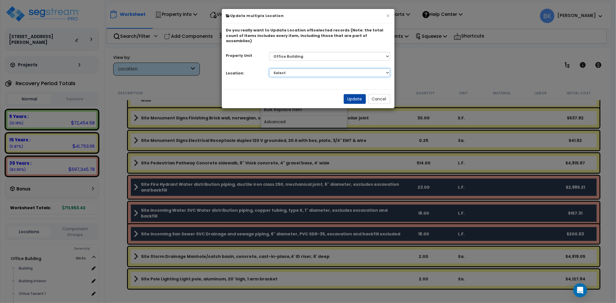
click at [293, 68] on select "Select Building Building Interior Office Tenant 1 Office Tenant 2 Office Tenant…" at bounding box center [329, 72] width 121 height 9
select select "6"
click at [269, 68] on select "Select Building Building Interior Office Tenant 1 Office Tenant 2 Office Tenant…" at bounding box center [329, 72] width 121 height 9
click at [353, 95] on button "Update" at bounding box center [355, 99] width 22 height 10
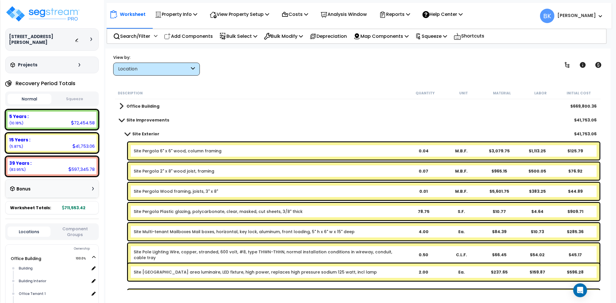
scroll to position [0, 0]
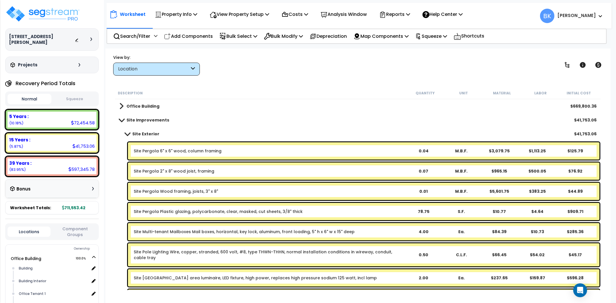
click at [130, 131] on link "Site Exterior" at bounding box center [139, 134] width 40 height 8
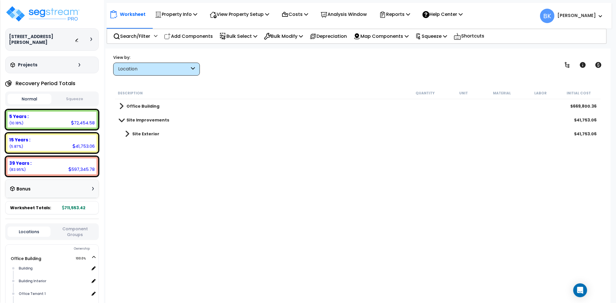
click at [122, 121] on span at bounding box center [121, 120] width 8 height 4
click at [127, 104] on b "Office Building" at bounding box center [143, 106] width 33 height 6
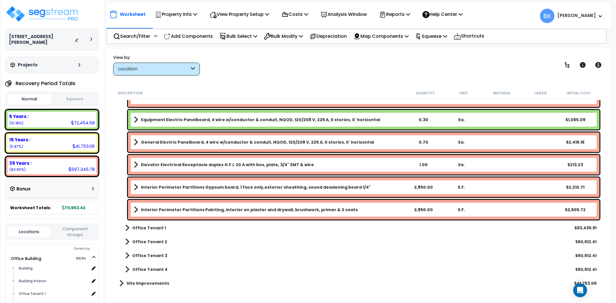
scroll to position [25, 0]
click at [122, 281] on span at bounding box center [121, 284] width 4 height 8
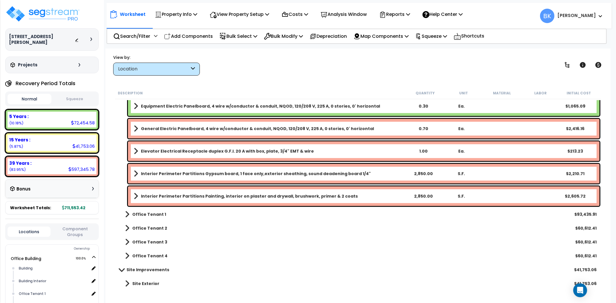
click at [127, 282] on span at bounding box center [127, 284] width 4 height 8
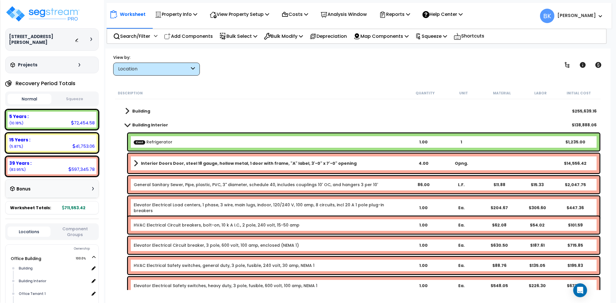
scroll to position [0, 0]
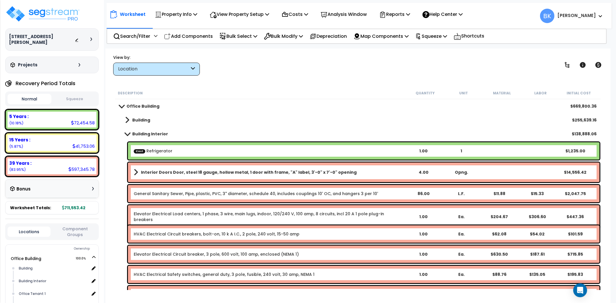
click at [129, 134] on span at bounding box center [127, 134] width 8 height 4
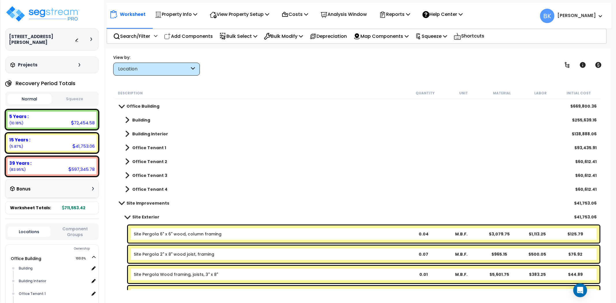
click at [127, 219] on span at bounding box center [127, 217] width 8 height 4
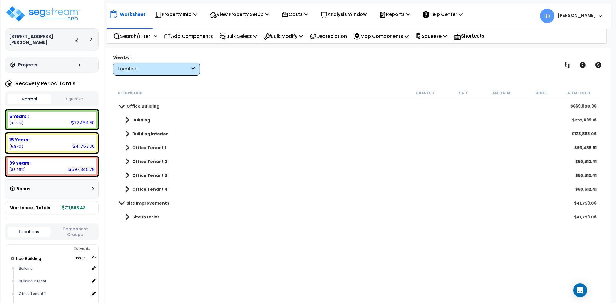
click at [143, 73] on div "Location" at bounding box center [156, 69] width 87 height 13
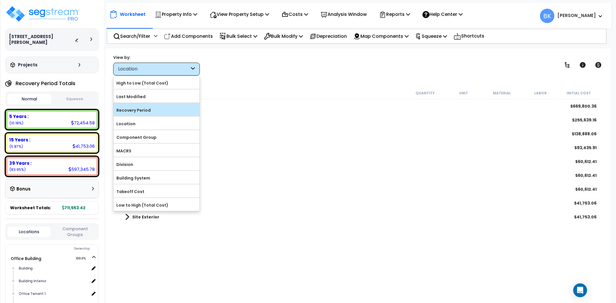
click at [146, 107] on label "Recovery Period" at bounding box center [157, 110] width 86 height 9
click at [0, 0] on input "Recovery Period" at bounding box center [0, 0] width 0 height 0
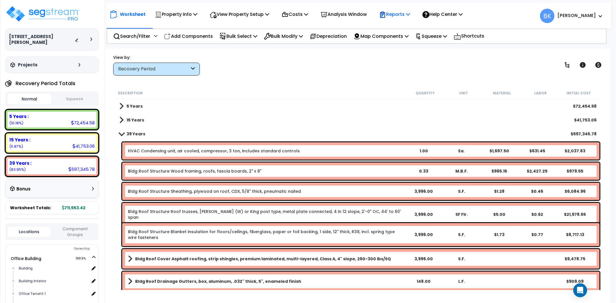
click at [406, 9] on div "Reports" at bounding box center [394, 15] width 31 height 14
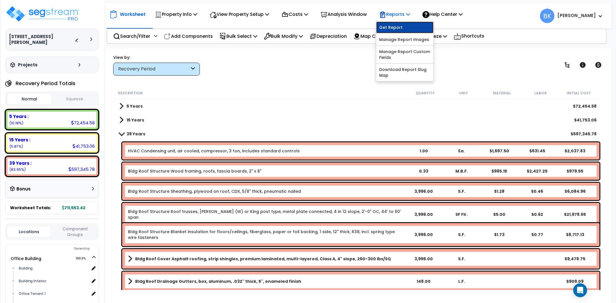
click at [399, 28] on link "Get Report" at bounding box center [404, 28] width 57 height 12
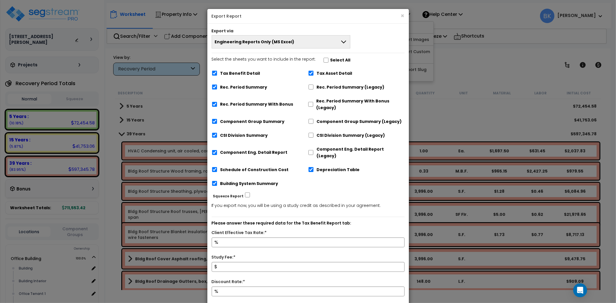
click at [243, 75] on label "Tax Benefit Detail" at bounding box center [240, 73] width 40 height 7
click at [217, 75] on input "Tax Benefit Detail" at bounding box center [215, 73] width 6 height 5
checkbox input "false"
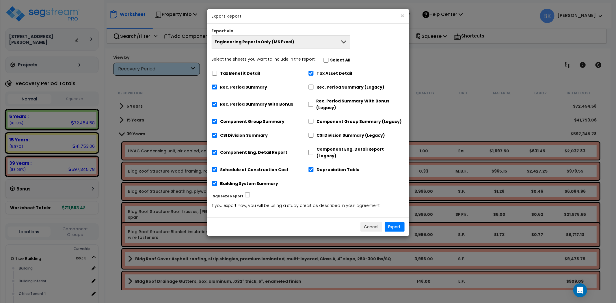
click at [265, 102] on label "Rec. Period Summary With Bonus" at bounding box center [256, 104] width 73 height 7
click at [217, 102] on input "Rec. Period Summary With Bonus" at bounding box center [215, 104] width 6 height 5
checkbox input "false"
drag, startPoint x: 314, startPoint y: 79, endPoint x: 319, endPoint y: 73, distance: 8.2
click at [314, 79] on div "Tax Benefit Detail Tax Asset Detail Rec. Period Summary Rec. Period Summary (Le…" at bounding box center [308, 129] width 193 height 124
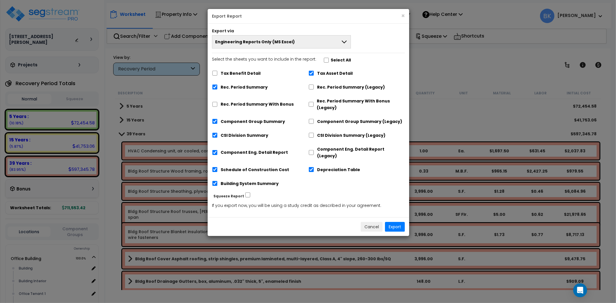
click at [319, 73] on label "Tax Asset Detail" at bounding box center [335, 73] width 36 height 7
click at [314, 73] on input "Tax Asset Detail" at bounding box center [311, 73] width 6 height 5
checkbox input "false"
click at [329, 164] on div "Depreciation Table" at bounding box center [356, 169] width 96 height 11
click at [326, 167] on label "Depreciation Table" at bounding box center [338, 170] width 43 height 7
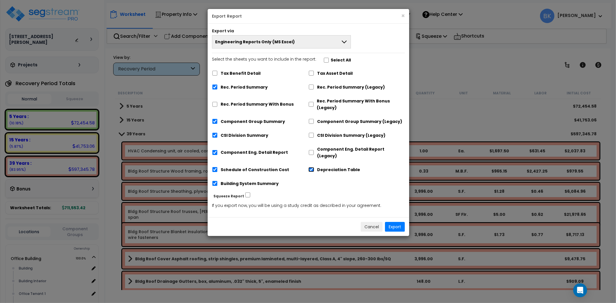
click at [314, 167] on input "Depreciation Table" at bounding box center [311, 169] width 6 height 5
checkbox input "false"
click at [392, 222] on button "Export" at bounding box center [395, 227] width 20 height 10
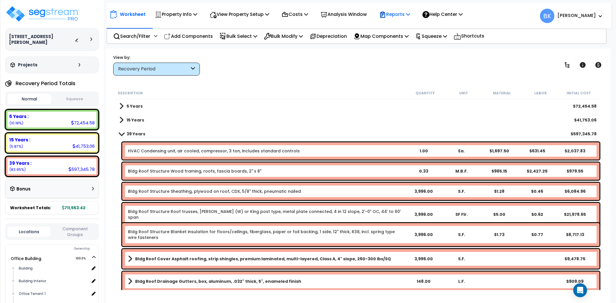
click at [410, 17] on p "Reports" at bounding box center [394, 14] width 31 height 8
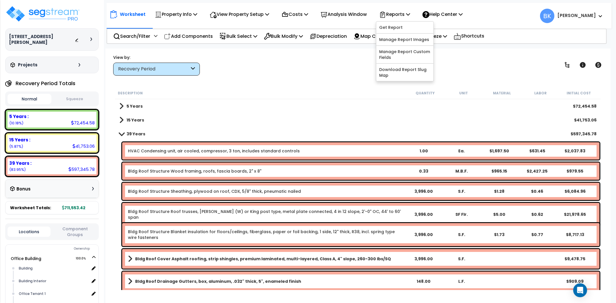
click at [331, 86] on div "Worksheet Property Info Property Setup Add Property Unit Template property Clon…" at bounding box center [357, 200] width 505 height 303
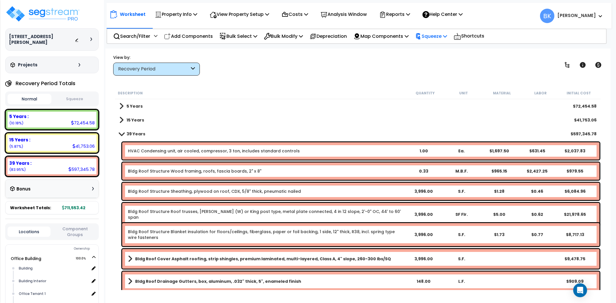
click at [443, 36] on p "Squeeze" at bounding box center [431, 36] width 32 height 8
click at [444, 49] on link "Squeeze" at bounding box center [440, 49] width 57 height 12
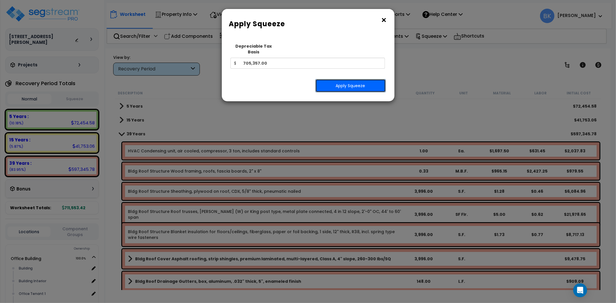
click at [341, 79] on button "Apply Squeeze" at bounding box center [350, 85] width 70 height 13
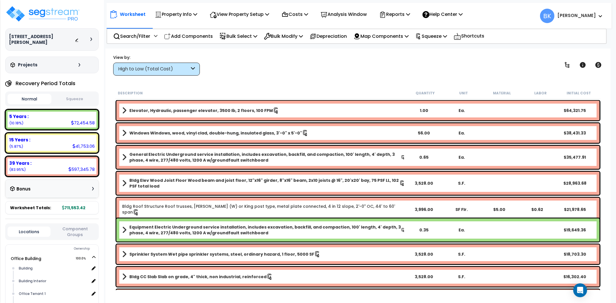
click at [167, 68] on div "High to Low (Total Cost)" at bounding box center [153, 69] width 71 height 7
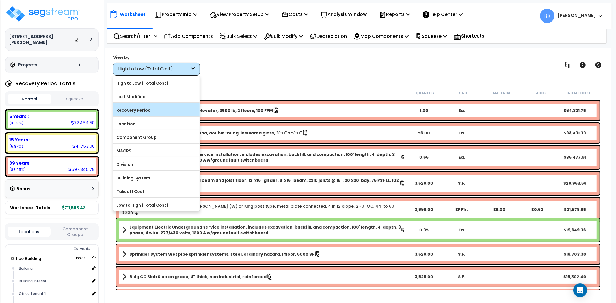
click at [134, 109] on label "Recovery Period" at bounding box center [157, 110] width 86 height 9
click at [0, 0] on input "Recovery Period" at bounding box center [0, 0] width 0 height 0
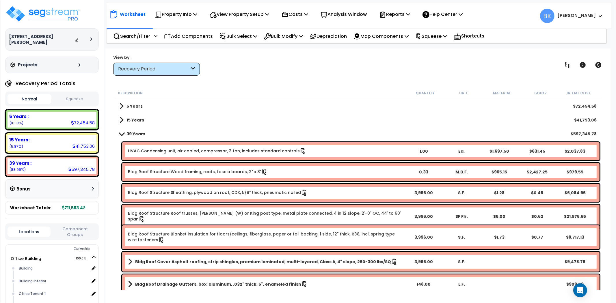
click at [125, 120] on link "15 Years" at bounding box center [131, 120] width 25 height 8
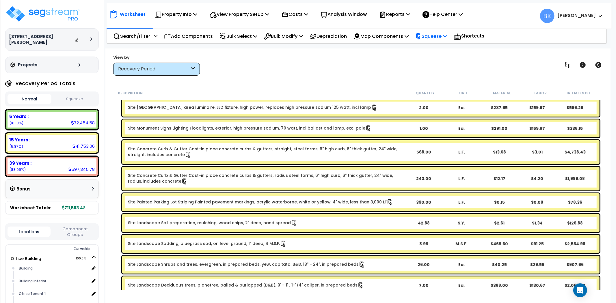
click at [438, 36] on p "Squeeze" at bounding box center [431, 36] width 32 height 8
click at [437, 36] on p "Squeeze" at bounding box center [431, 36] width 32 height 8
click at [401, 15] on p "Reports" at bounding box center [394, 14] width 31 height 8
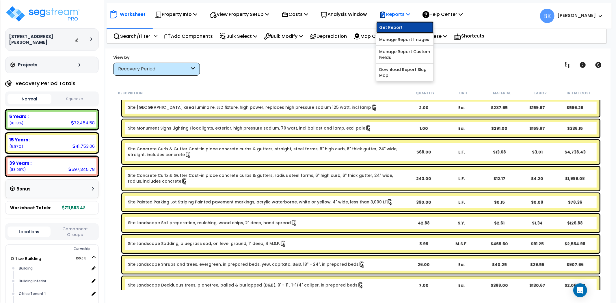
click at [412, 28] on link "Get Report" at bounding box center [404, 28] width 57 height 12
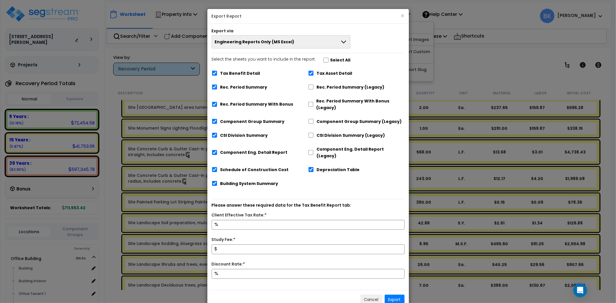
click at [228, 72] on label "Tax Benefit Detail" at bounding box center [240, 73] width 40 height 7
click at [217, 72] on input "Tax Benefit Detail" at bounding box center [215, 73] width 6 height 5
checkbox input "false"
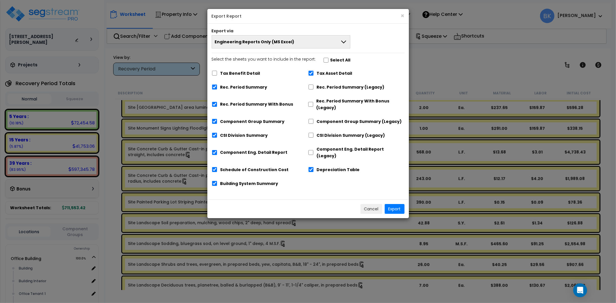
click at [314, 71] on div "Tax Asset Detail" at bounding box center [356, 72] width 96 height 11
click at [324, 167] on label "Depreciation Table" at bounding box center [338, 170] width 43 height 7
click at [314, 167] on input "Depreciation Table" at bounding box center [311, 169] width 6 height 5
checkbox input "false"
click at [221, 106] on label "Rec. Period Summary With Bonus" at bounding box center [256, 104] width 73 height 7
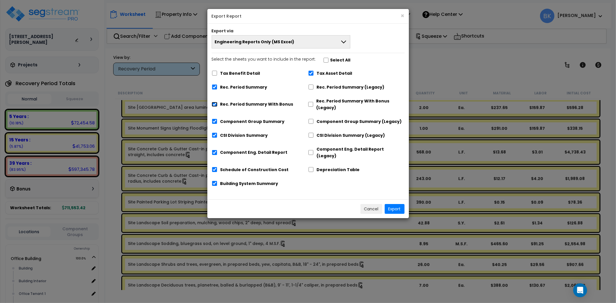
click at [217, 106] on input "Rec. Period Summary With Bonus" at bounding box center [215, 104] width 6 height 5
checkbox input "false"
click at [311, 74] on input "Tax Asset Detail" at bounding box center [311, 73] width 6 height 5
checkbox input "false"
click at [394, 204] on button "Export" at bounding box center [395, 209] width 20 height 10
